Goal: Task Accomplishment & Management: Use online tool/utility

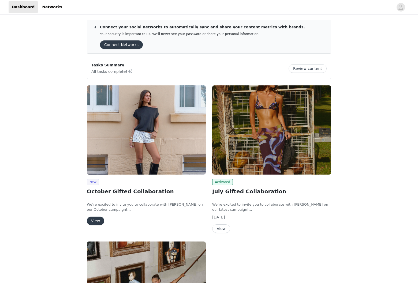
click at [92, 218] on button "View" at bounding box center [95, 221] width 17 height 9
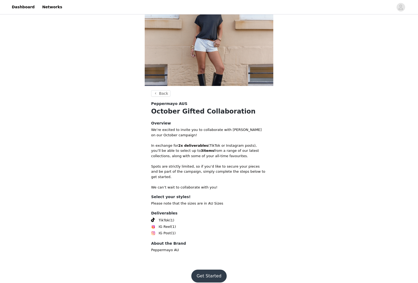
scroll to position [27, 0]
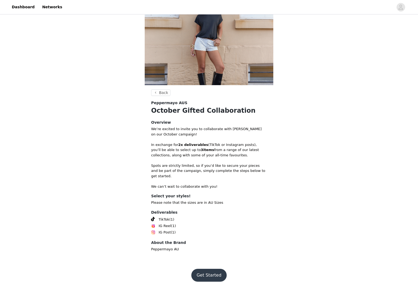
click at [215, 257] on button "Get Started" at bounding box center [209, 275] width 36 height 13
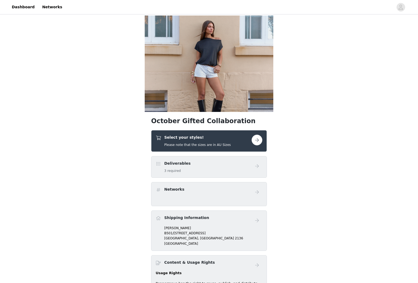
click at [226, 135] on div "Select your styles! Please note that the sizes are in AU Sizes" at bounding box center [204, 141] width 96 height 13
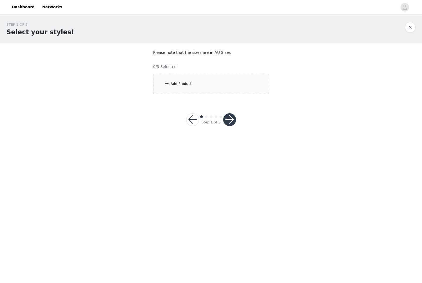
click at [235, 89] on div "Add Product" at bounding box center [211, 84] width 116 height 20
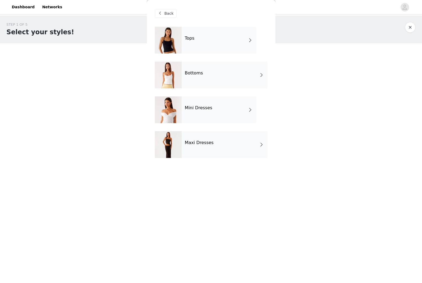
click at [210, 147] on div "Maxi Dresses" at bounding box center [225, 144] width 86 height 27
